Goal: Obtain resource: Download file/media

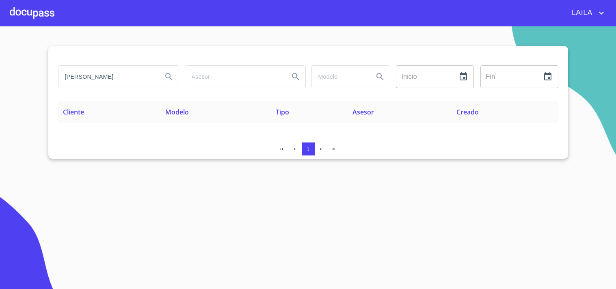
click at [132, 82] on input "[PERSON_NAME]" at bounding box center [106, 77] width 97 height 22
click at [127, 84] on input "[PERSON_NAME]" at bounding box center [106, 77] width 97 height 22
type input "[PERSON_NAME]"
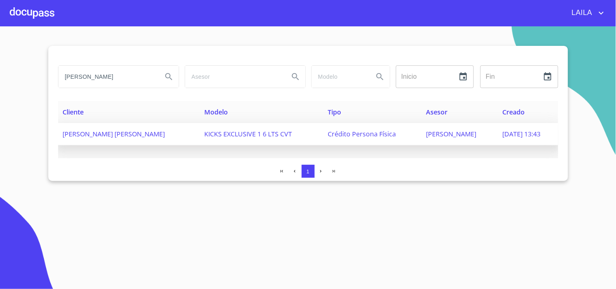
click at [114, 132] on span "[PERSON_NAME] [PERSON_NAME]" at bounding box center [114, 133] width 102 height 9
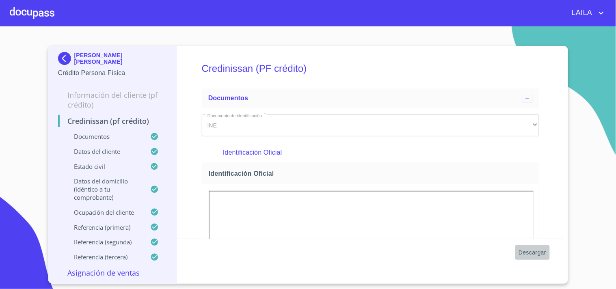
click at [544, 254] on span "Descargar" at bounding box center [532, 253] width 28 height 10
click at [66, 54] on img at bounding box center [66, 58] width 16 height 13
